Goal: Information Seeking & Learning: Find specific page/section

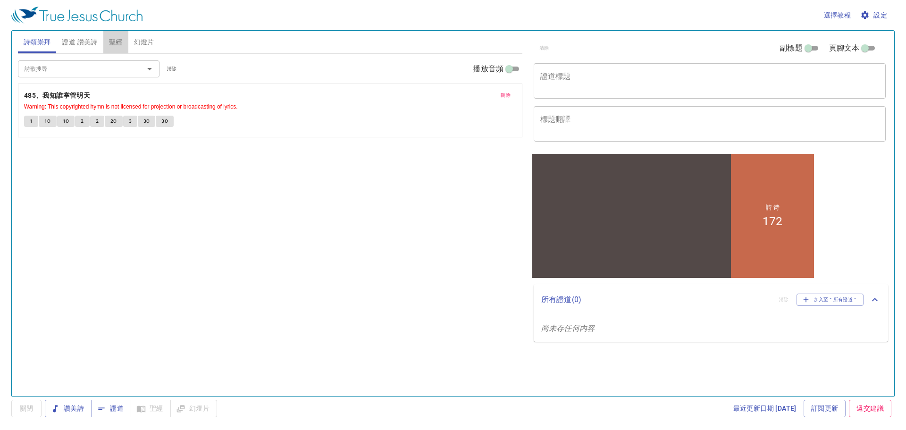
click at [118, 42] on span "聖經" at bounding box center [116, 42] width 14 height 12
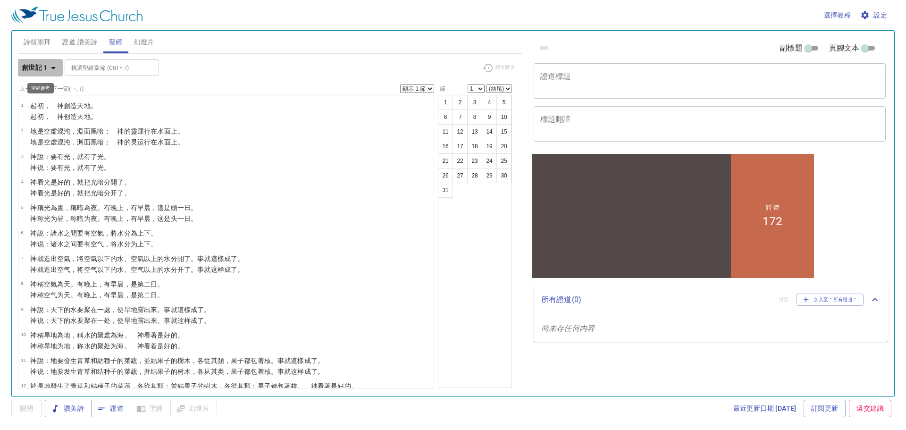
click at [53, 67] on icon "button" at bounding box center [53, 68] width 5 height 2
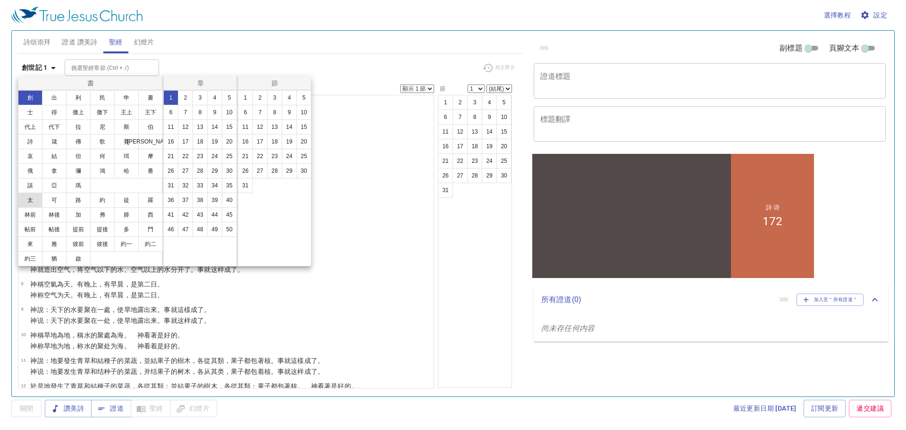
click at [30, 201] on button "太" at bounding box center [30, 199] width 25 height 15
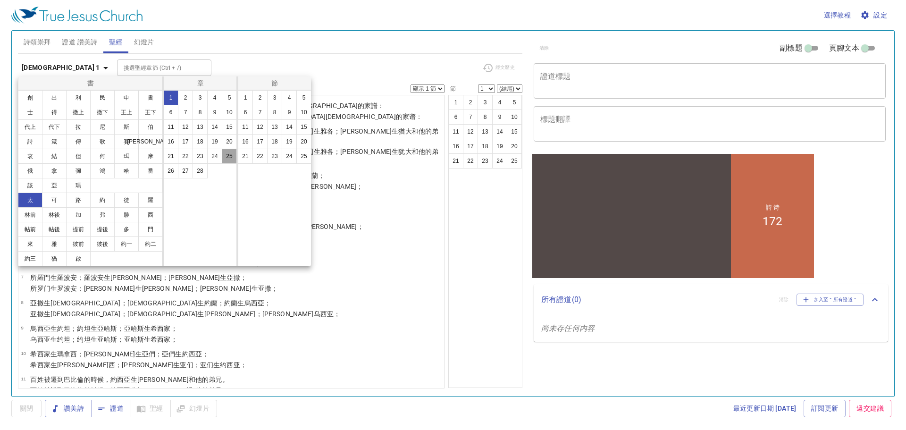
click at [230, 155] on button "25" at bounding box center [229, 156] width 15 height 15
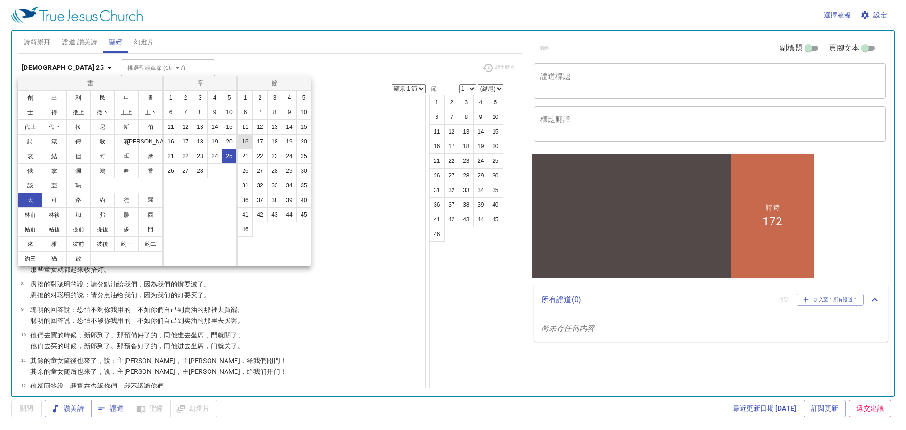
click at [244, 141] on button "16" at bounding box center [245, 141] width 15 height 15
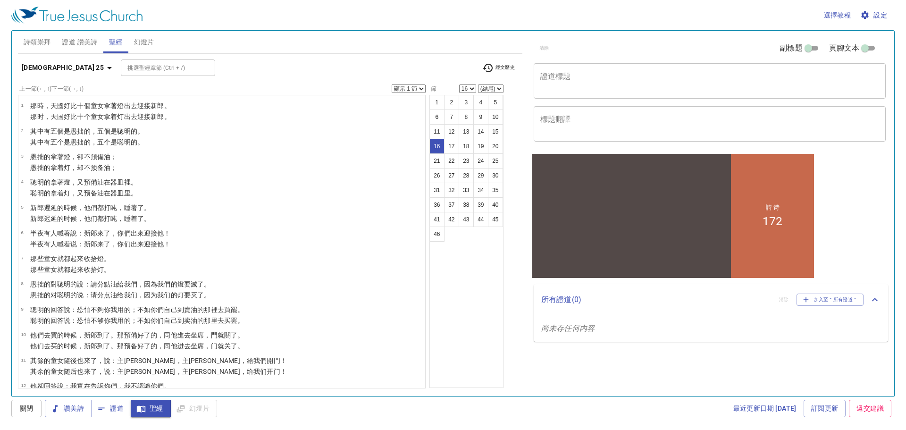
scroll to position [252, 0]
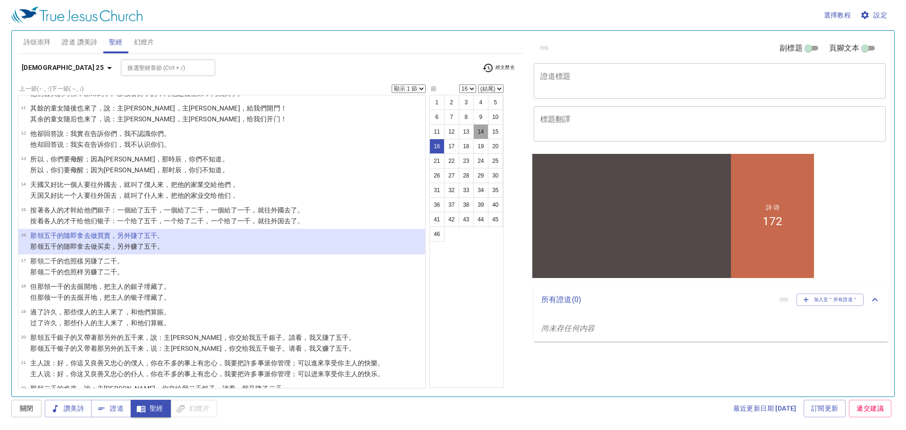
click at [473, 133] on button "14" at bounding box center [480, 131] width 15 height 15
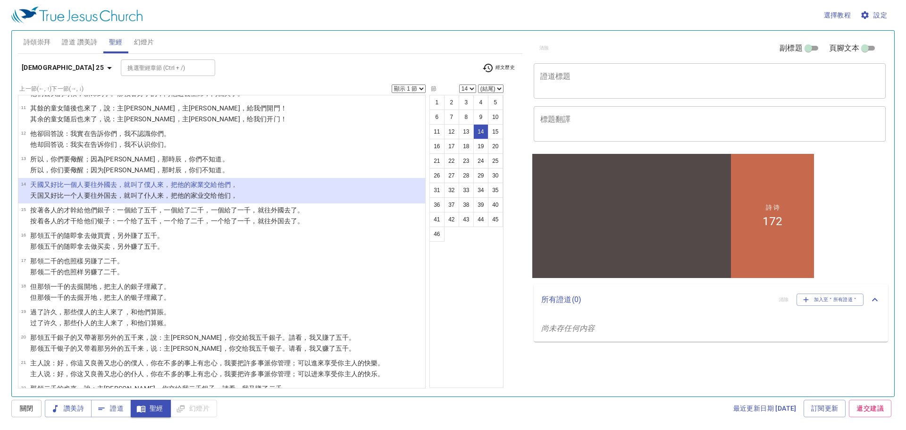
click at [459, 87] on select "1 2 3 4 5 6 7 8 9 10 11 12 13 14 15 16 17 18 19 20 21 22 23 24 25 26 27 28 29 3…" at bounding box center [467, 88] width 17 height 8
click at [459, 84] on select "1 2 3 4 5 6 7 8 9 10 11 12 13 14 15 16 17 18 19 20 21 22 23 24 25 26 27 28 29 3…" at bounding box center [467, 88] width 17 height 8
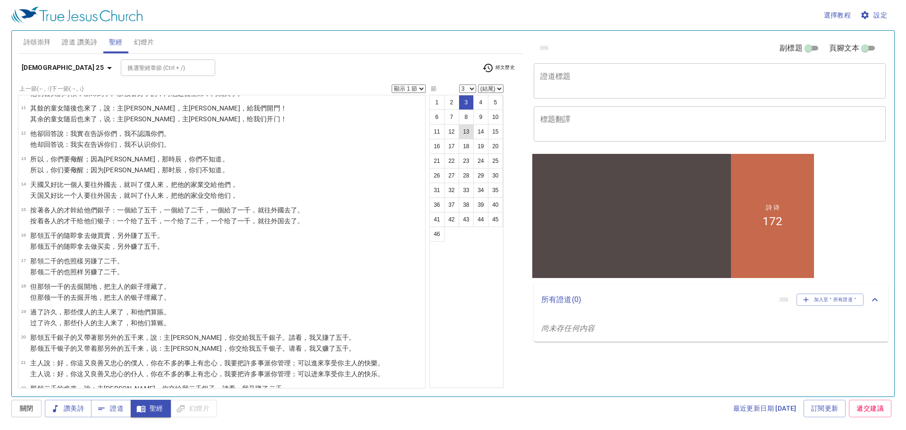
scroll to position [0, 0]
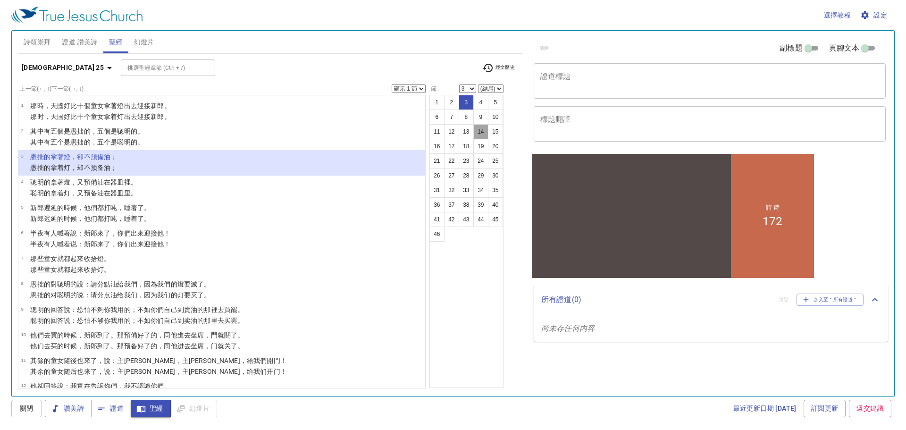
click at [473, 133] on button "14" at bounding box center [480, 131] width 15 height 15
select select "14"
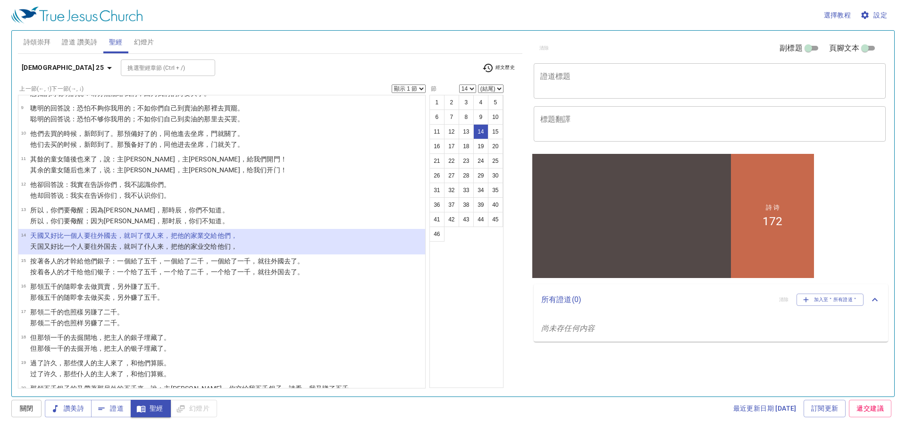
click at [392, 90] on select "顯示 1 節 顯示 2 節 顯示 3 節 顯示 4 節 顯示 5 節" at bounding box center [409, 88] width 34 height 8
select select "3"
click at [392, 84] on select "顯示 1 節 顯示 2 節 顯示 3 節 顯示 4 節 顯示 5 節" at bounding box center [409, 88] width 34 height 8
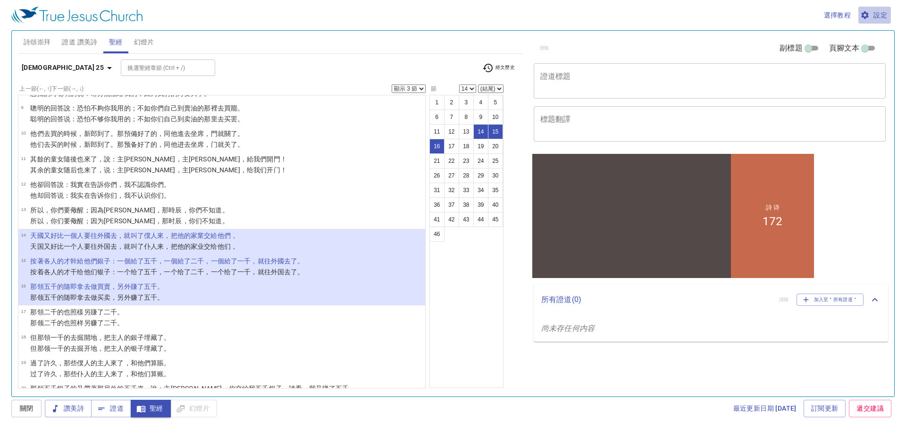
click at [879, 15] on span "設定" at bounding box center [874, 15] width 25 height 12
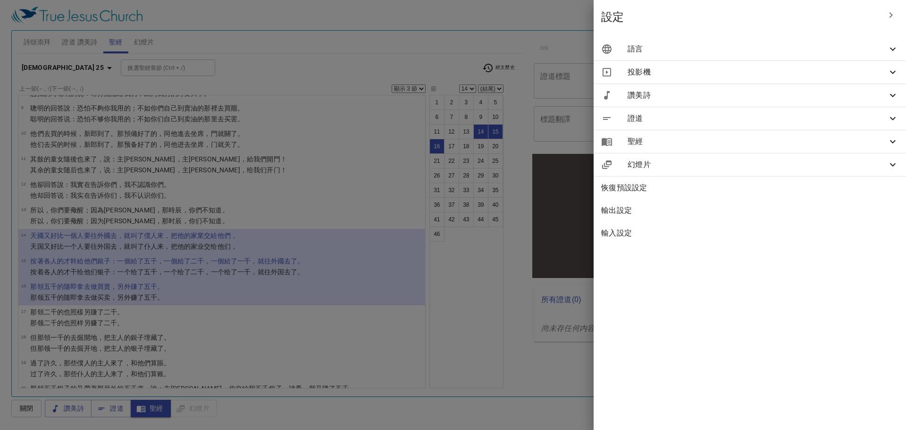
click at [807, 51] on span "語言" at bounding box center [756, 48] width 259 height 11
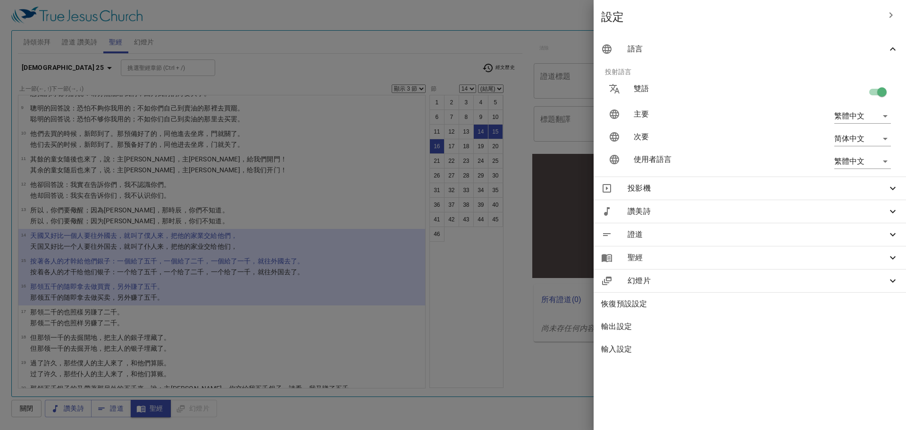
click at [872, 92] on input "checkbox" at bounding box center [882, 94] width 54 height 18
checkbox input "false"
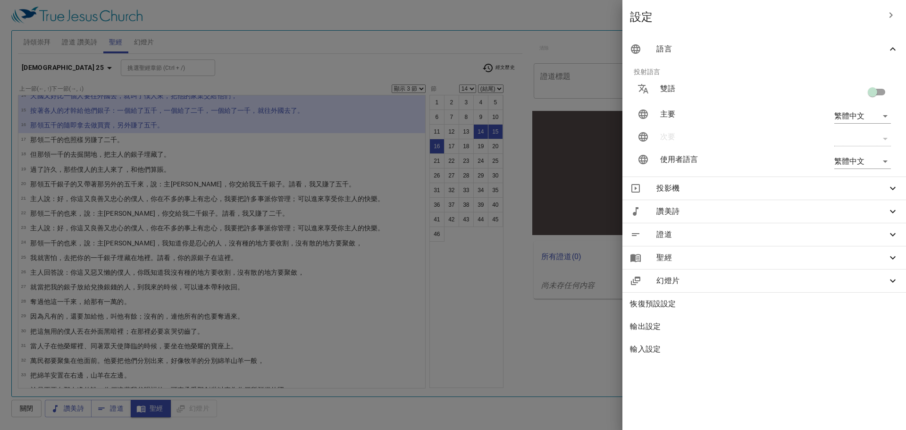
scroll to position [126, 0]
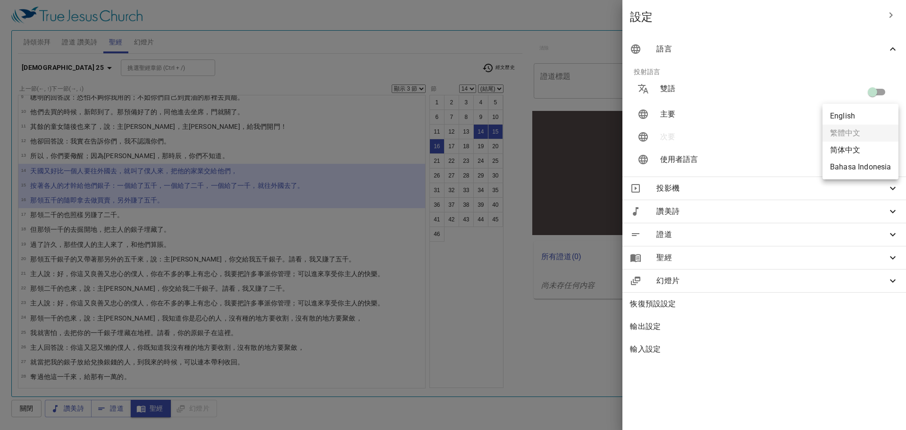
click at [886, 116] on body "選擇教程 設定 詩頌崇拜 證道 讚美詩 聖經 幻燈片 詩歌搜尋 詩歌搜尋 清除 播放音頻 刪除 485、我知誰掌管明天 Warning: This copyr…" at bounding box center [453, 215] width 906 height 430
click at [866, 149] on li "简体中文" at bounding box center [860, 150] width 76 height 17
type input "zh-simple"
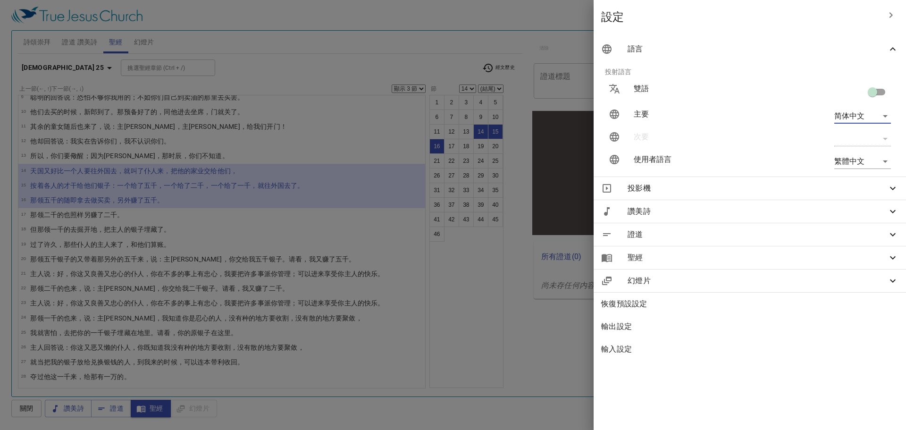
click at [764, 161] on p "使用者語言" at bounding box center [701, 159] width 134 height 11
click at [608, 19] on div at bounding box center [453, 215] width 906 height 430
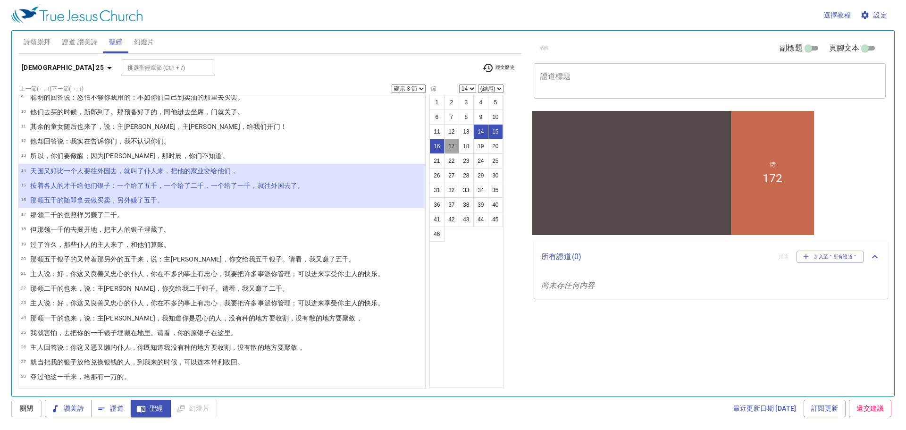
click at [444, 146] on button "17" at bounding box center [451, 146] width 15 height 15
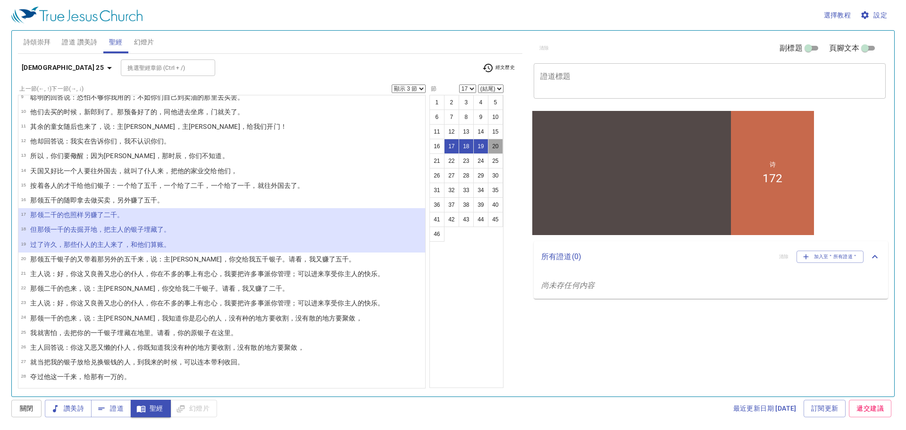
click at [488, 148] on button "20" at bounding box center [495, 146] width 15 height 15
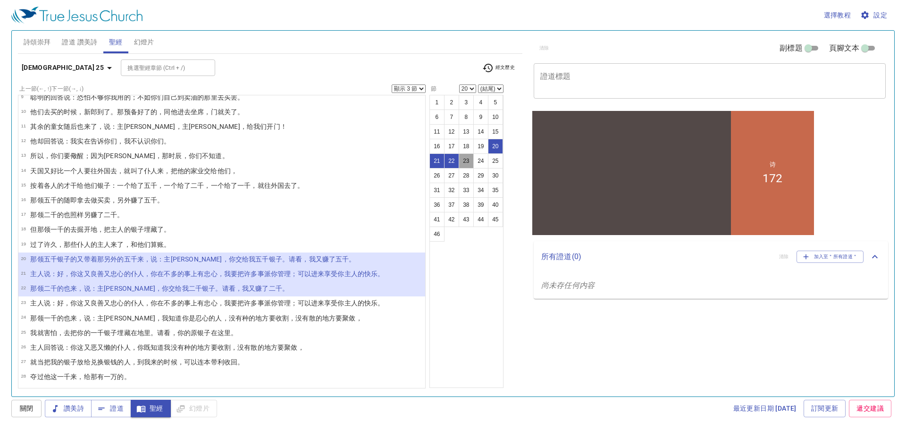
click at [459, 161] on button "23" at bounding box center [466, 160] width 15 height 15
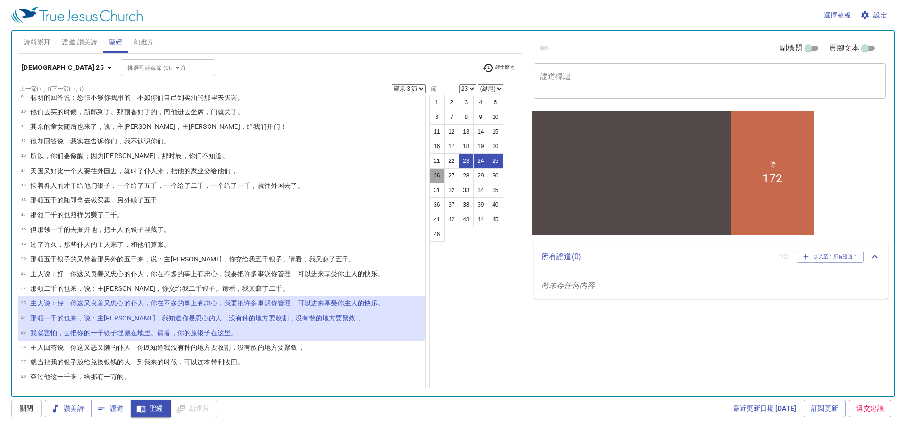
click at [429, 173] on button "26" at bounding box center [436, 175] width 15 height 15
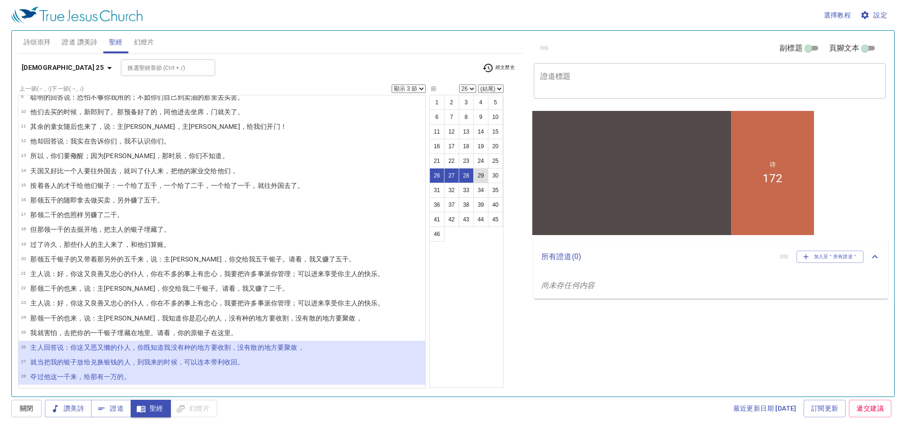
click at [473, 175] on button "29" at bounding box center [480, 175] width 15 height 15
select select "29"
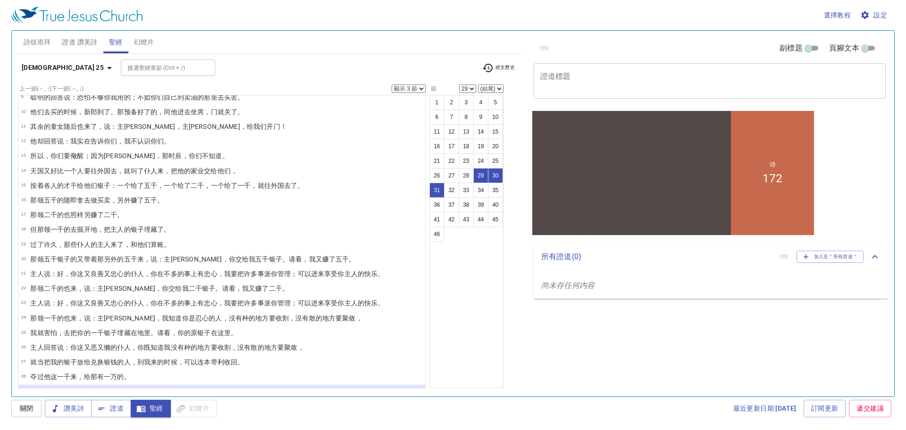
scroll to position [277, 0]
